Goal: Navigation & Orientation: Go to known website

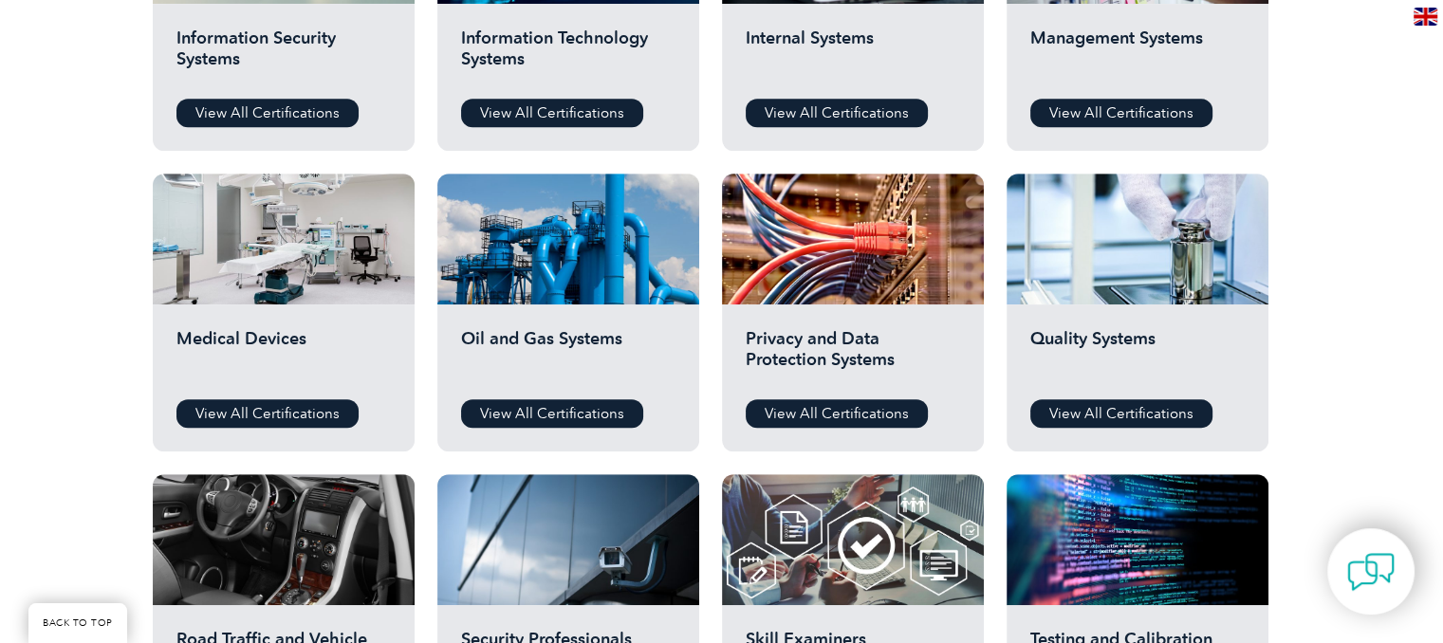
scroll to position [1138, 0]
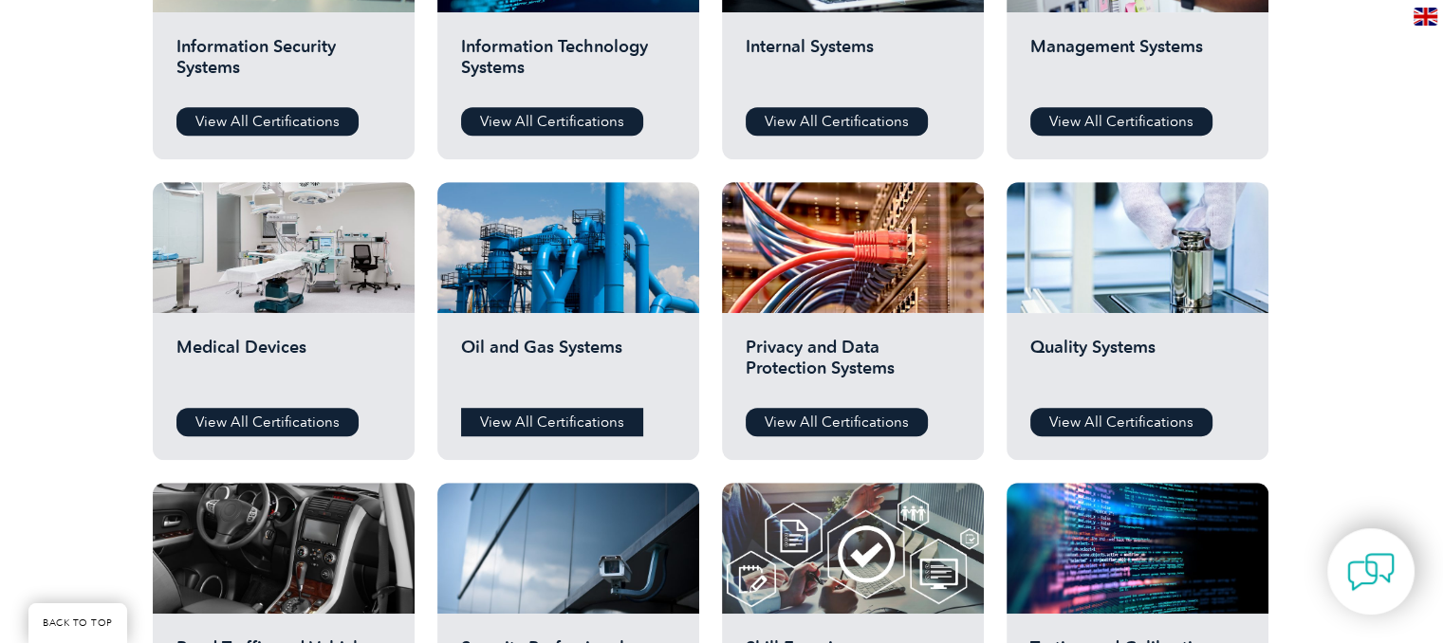
click at [546, 418] on link "View All Certifications" at bounding box center [552, 422] width 182 height 28
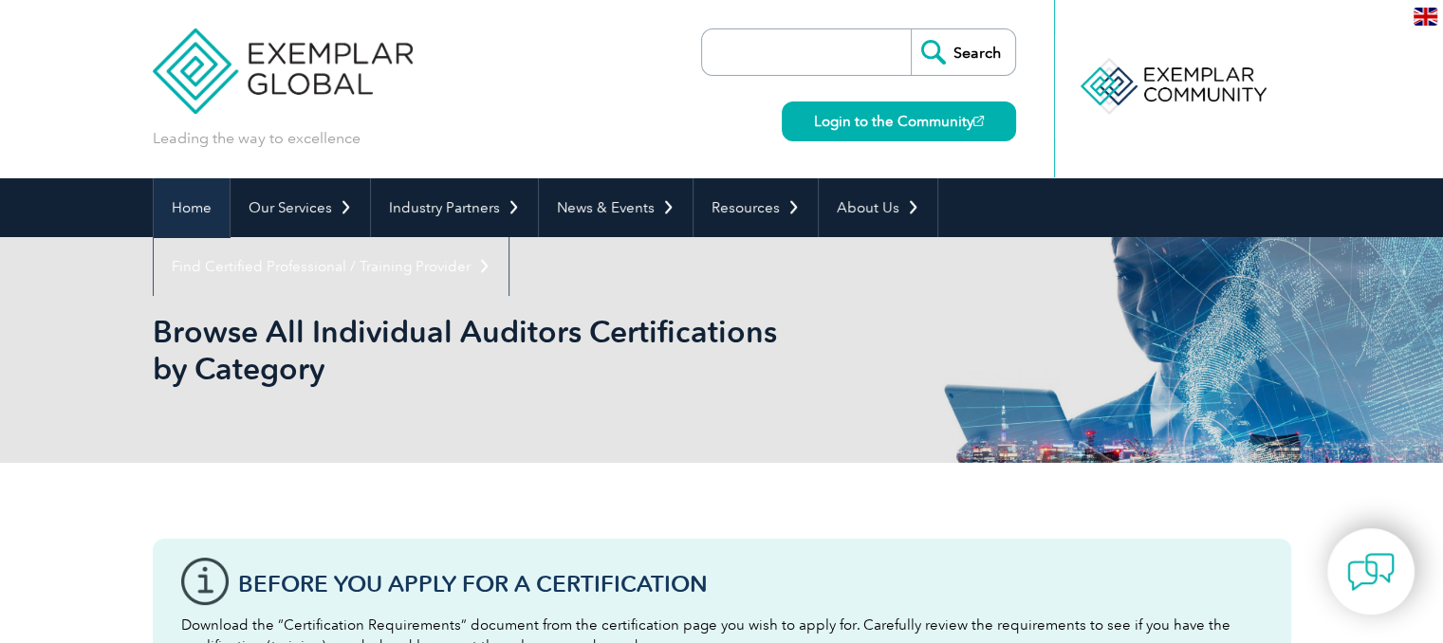
click at [193, 214] on link "Home" at bounding box center [192, 207] width 76 height 59
